Goal: Find contact information: Find contact information

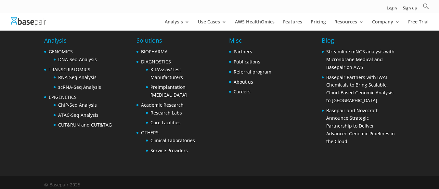
scroll to position [1339, 0]
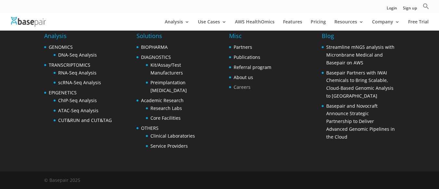
click at [239, 85] on link "Careers" at bounding box center [242, 87] width 17 height 6
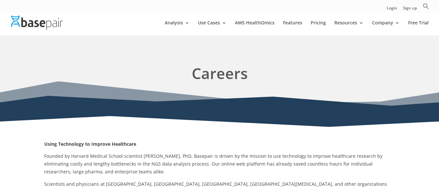
scroll to position [303, 0]
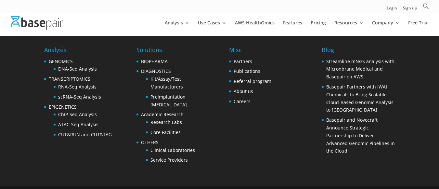
click at [239, 92] on link "About us" at bounding box center [243, 91] width 19 height 6
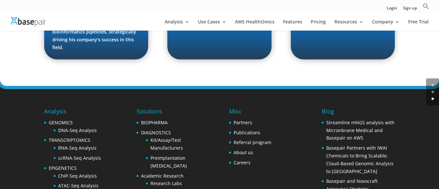
scroll to position [1089, 0]
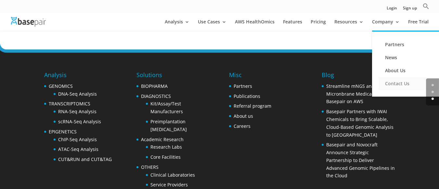
click at [401, 83] on link "Contact Us" at bounding box center [410, 83] width 65 height 13
